Goal: Task Accomplishment & Management: Use online tool/utility

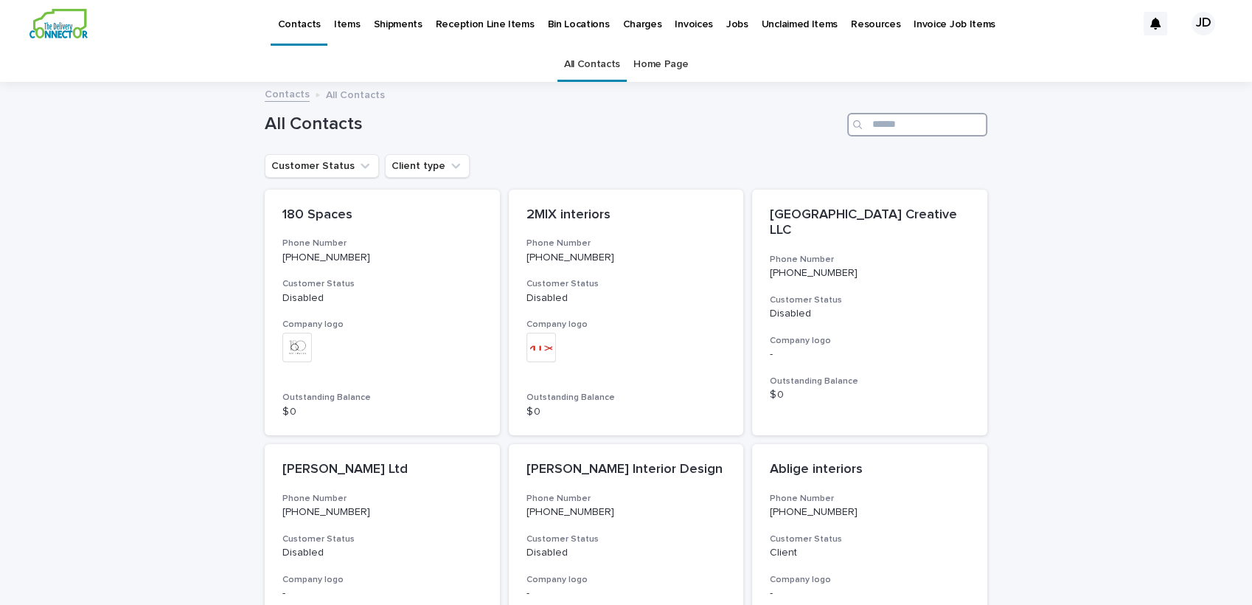
click at [879, 117] on input "Search" at bounding box center [918, 125] width 140 height 24
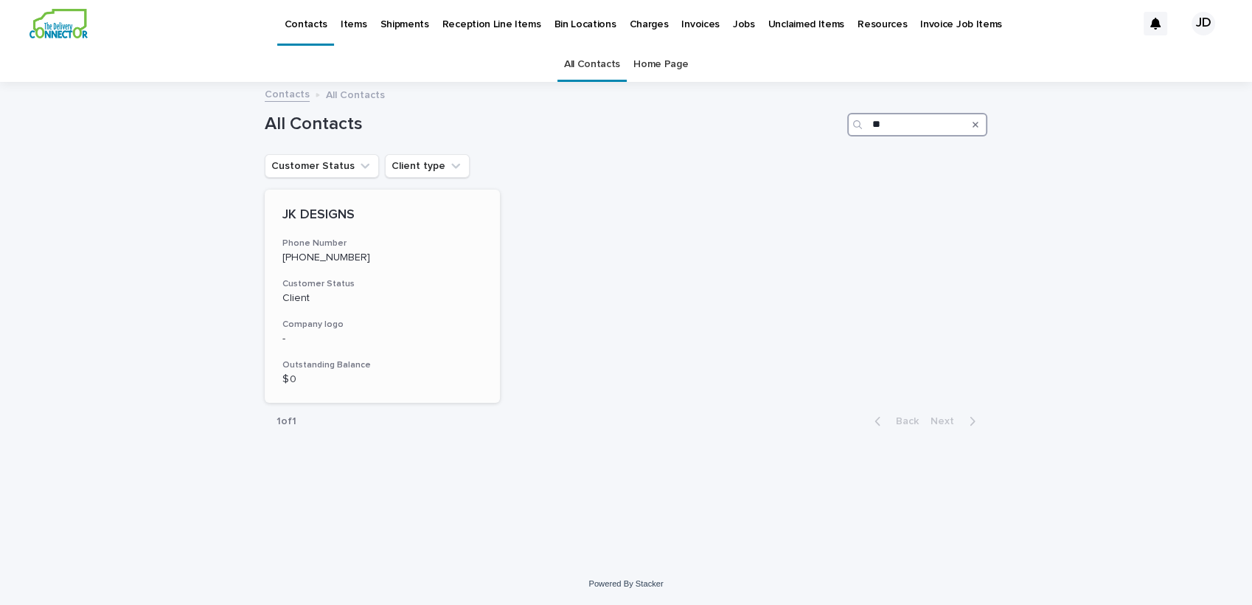
type input "**"
click at [370, 266] on div "JK DESIGNS Phone Number [PHONE_NUMBER] Customer Status Client Company logo - Ou…" at bounding box center [382, 297] width 235 height 214
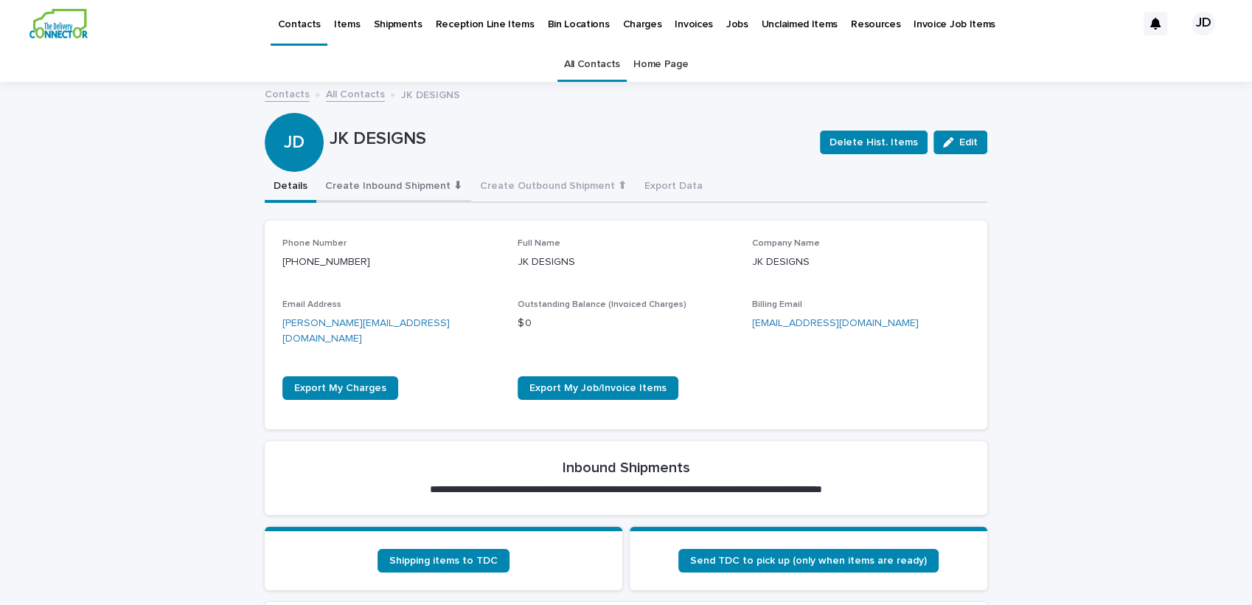
drag, startPoint x: 371, startPoint y: 167, endPoint x: 371, endPoint y: 175, distance: 8.1
click at [371, 167] on div "JD JK DESIGNS Delete Hist. Items Edit" at bounding box center [626, 142] width 723 height 59
click at [372, 181] on button "Create Inbound Shipment ⬇" at bounding box center [393, 187] width 155 height 31
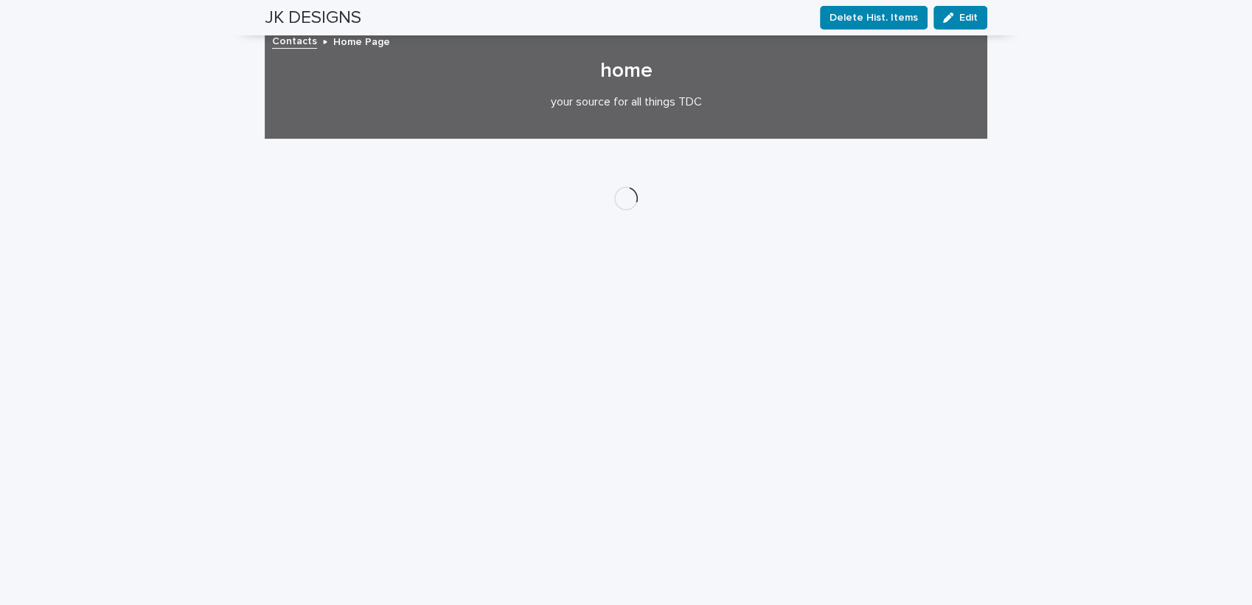
scroll to position [266, 0]
